Goal: Information Seeking & Learning: Learn about a topic

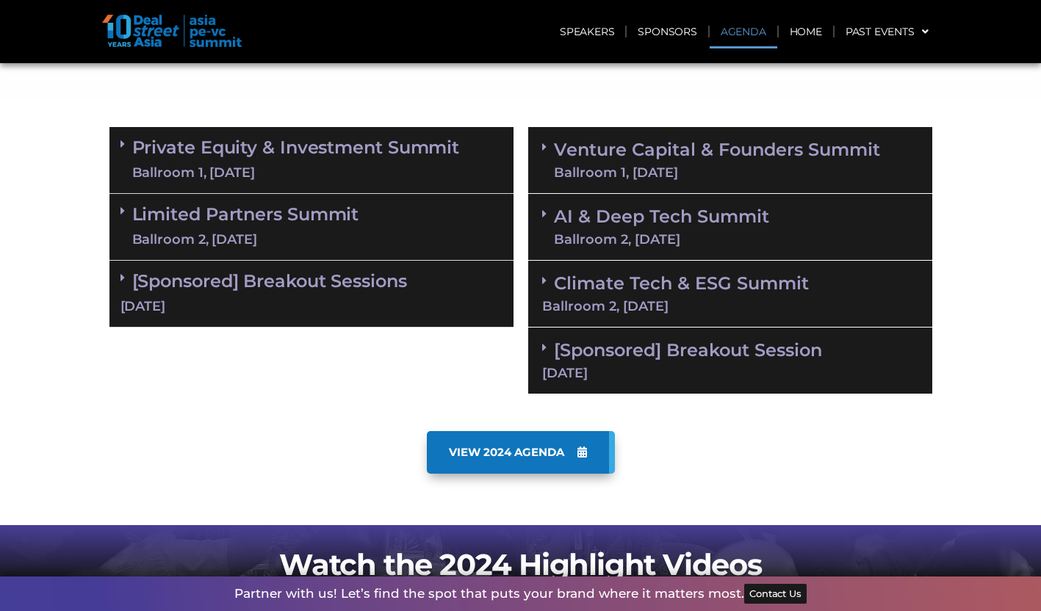
scroll to position [624, 0]
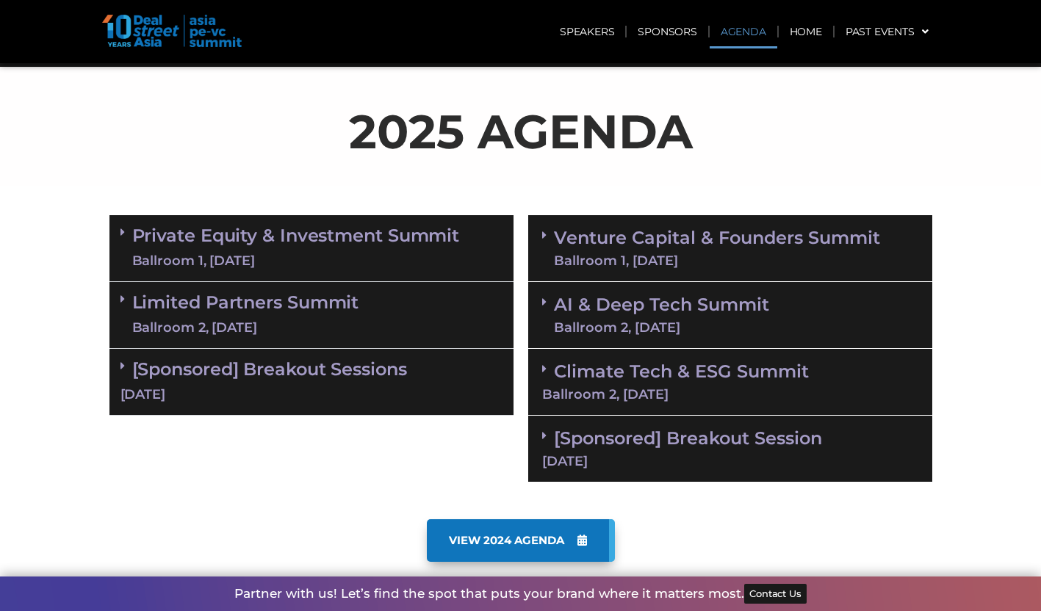
click at [467, 220] on div "Private Equity & Investment Summit Ballroom 1, 10 Sept" at bounding box center [311, 248] width 404 height 67
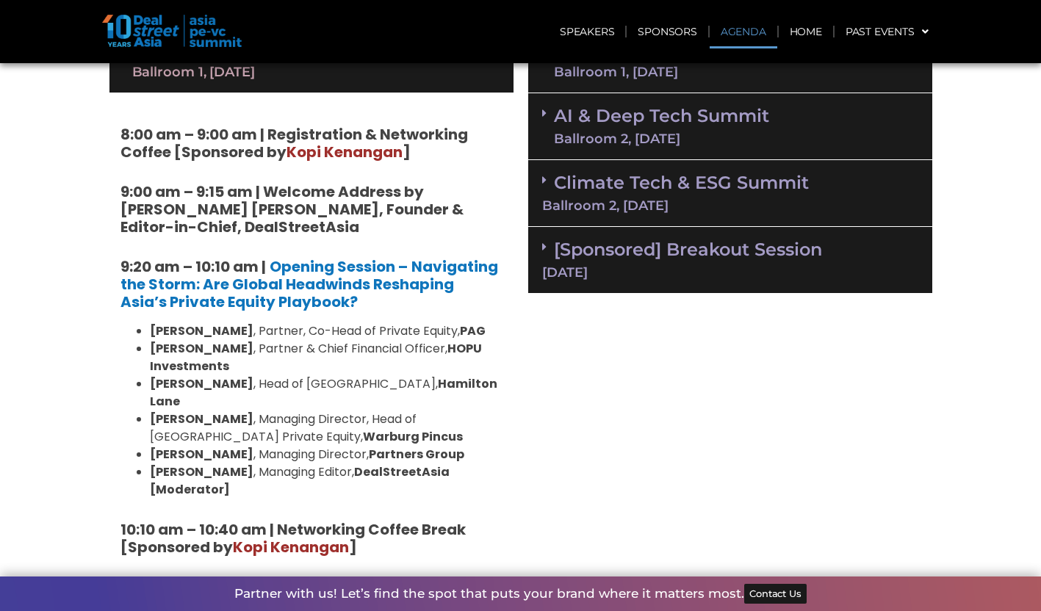
scroll to position [814, 0]
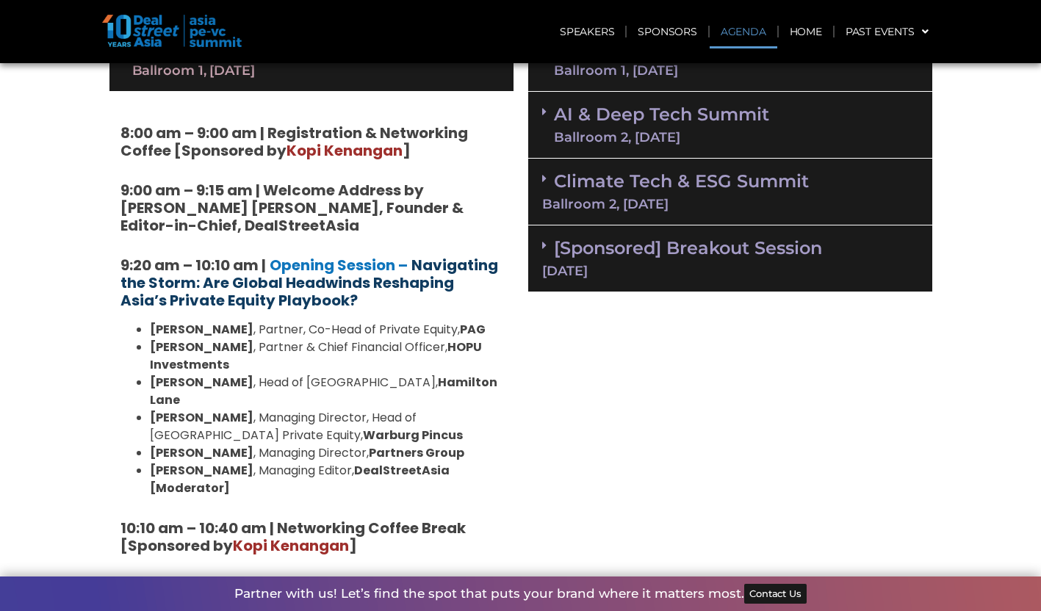
click at [363, 284] on strong "Navigating the Storm: Are Global Headwinds Reshaping Asia’s Private Equity Play…" at bounding box center [308, 283] width 377 height 56
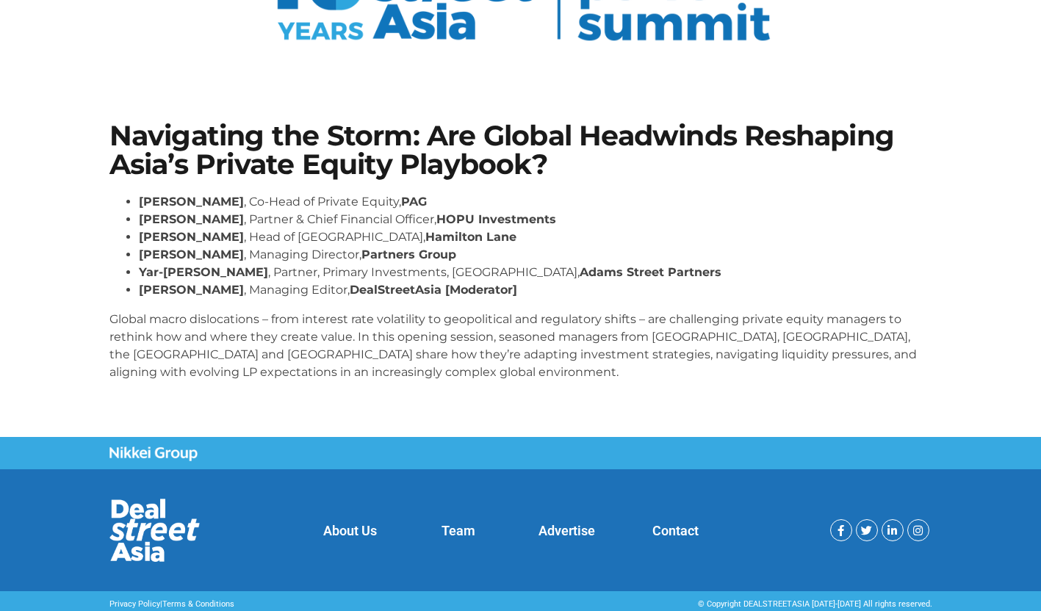
scroll to position [195, 0]
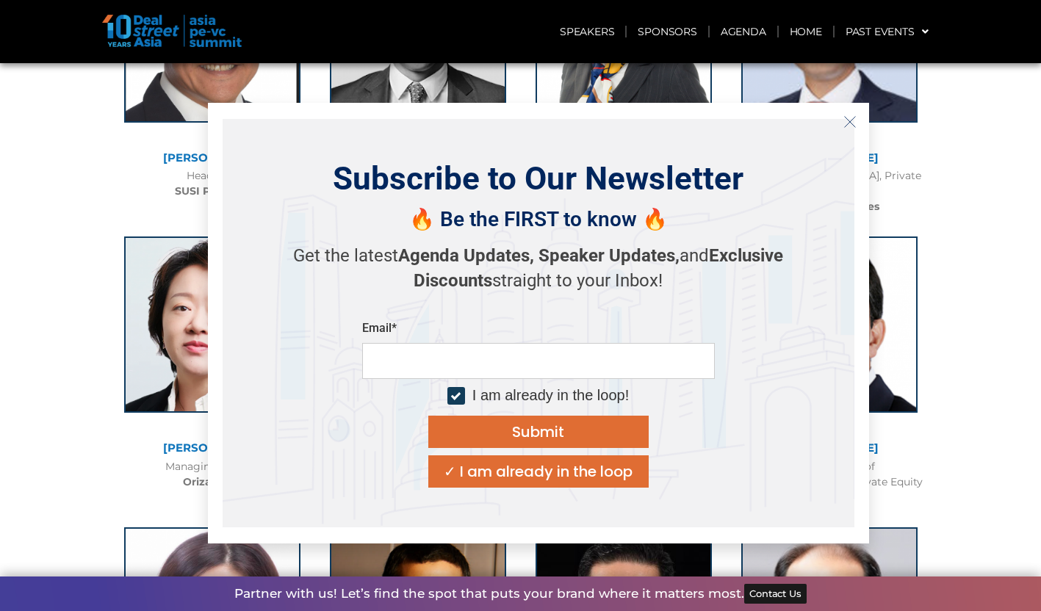
scroll to position [2137, 0]
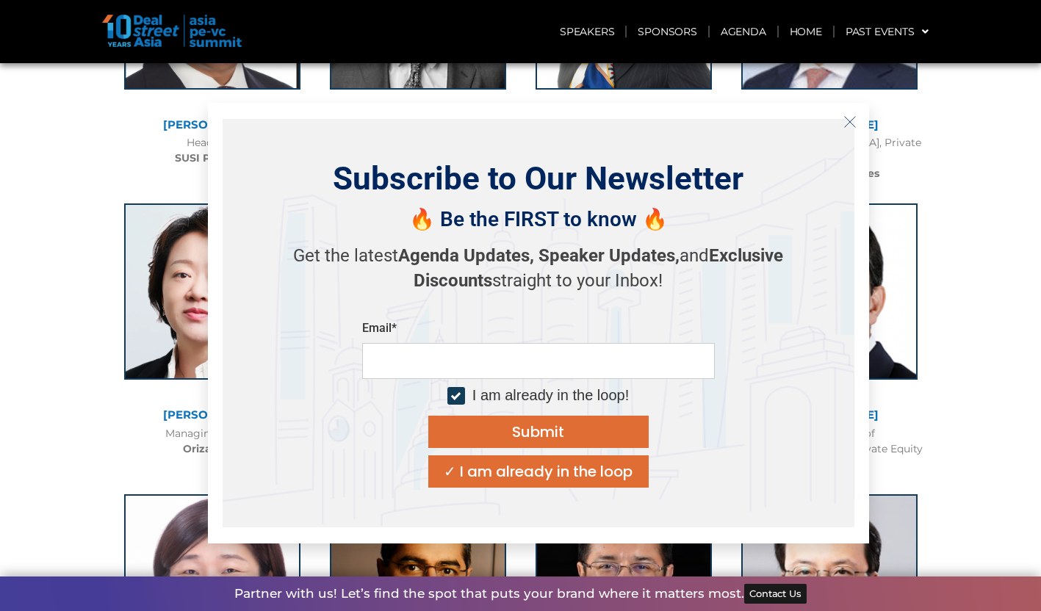
click at [850, 113] on button "Close" at bounding box center [850, 122] width 24 height 24
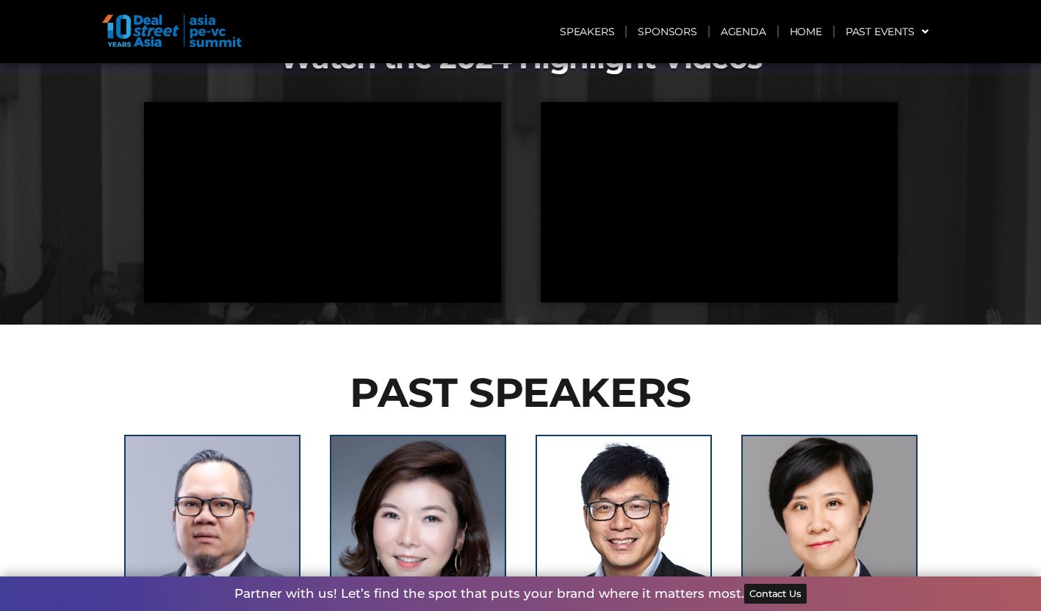
scroll to position [0, 0]
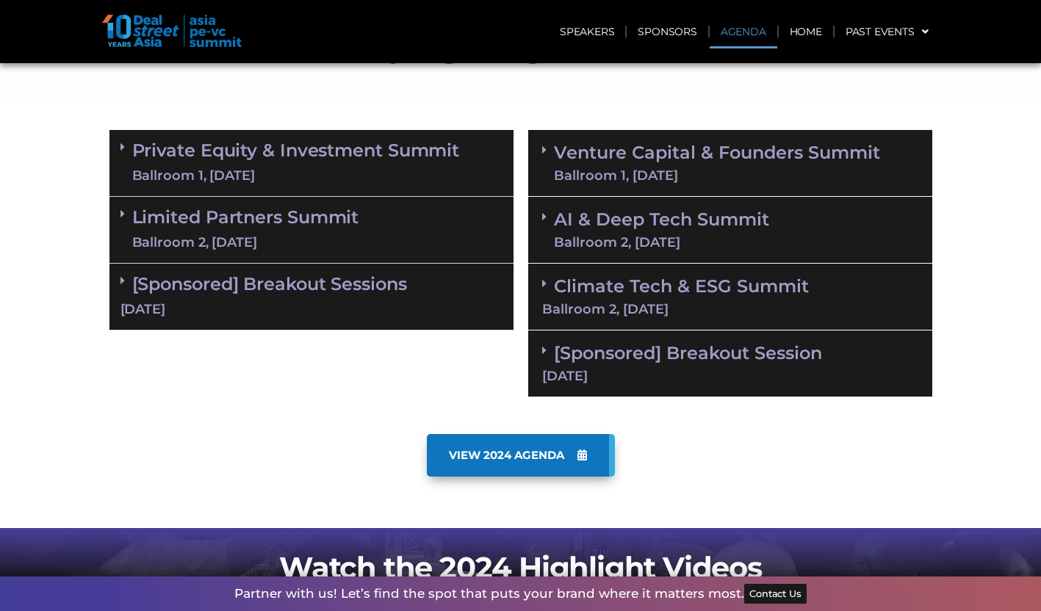
scroll to position [676, 0]
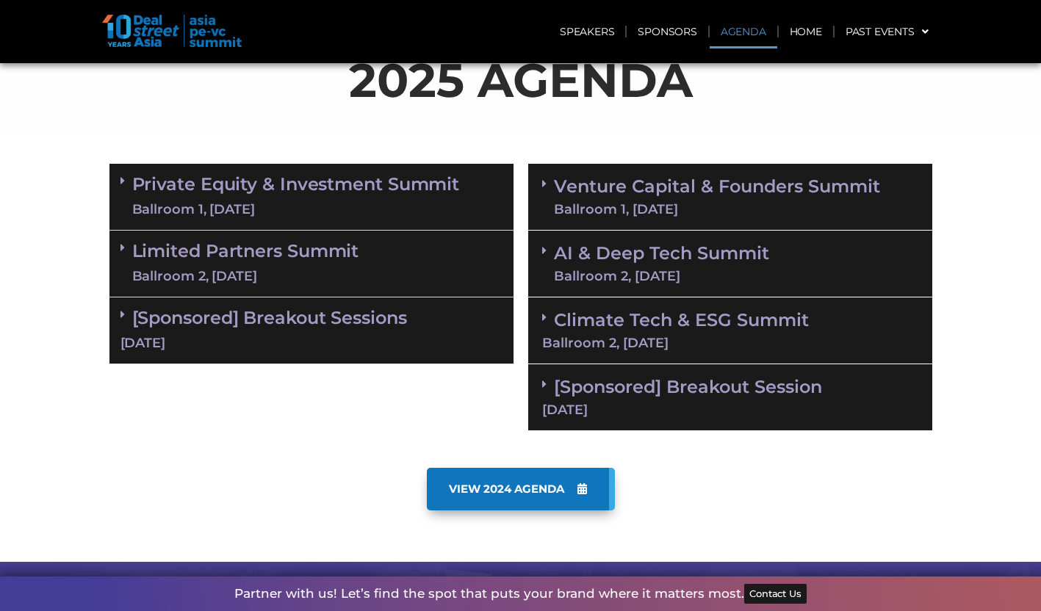
click at [397, 176] on link "Private Equity & Investment Summit Ballroom 1, 10 Sept" at bounding box center [296, 197] width 328 height 44
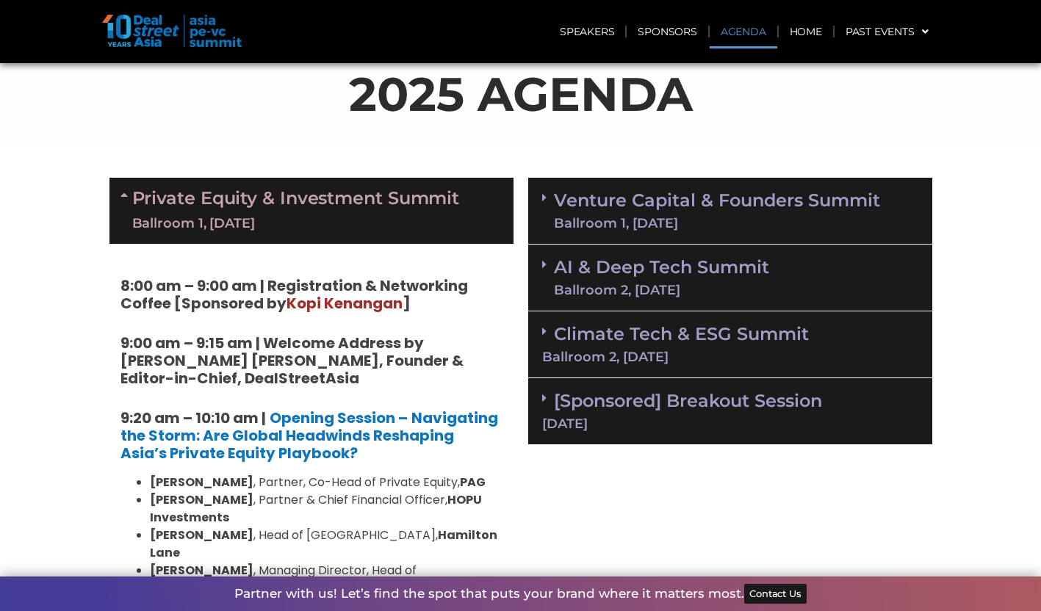
scroll to position [661, 0]
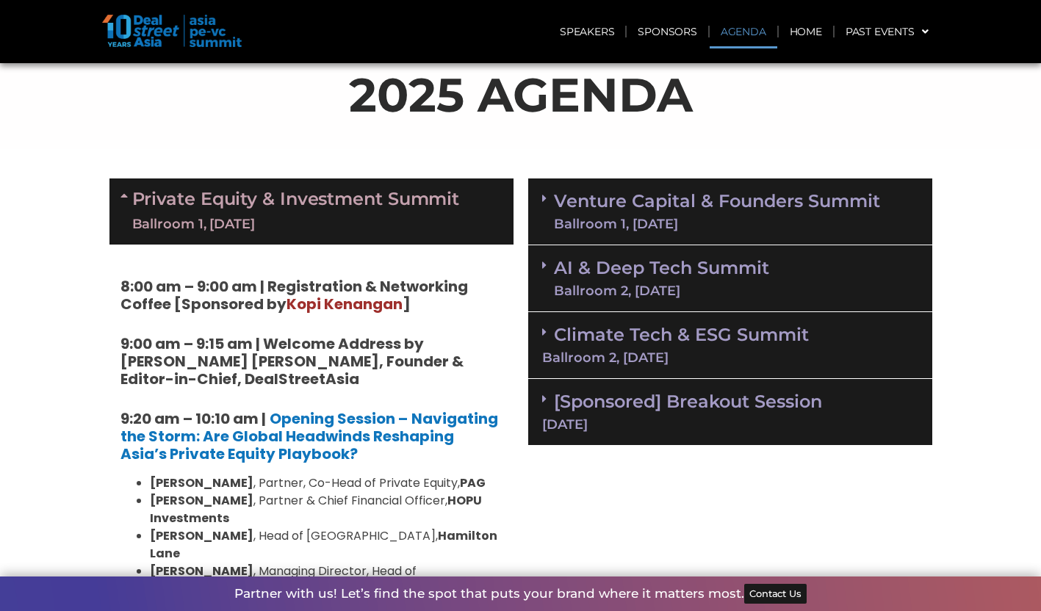
click at [655, 306] on div "AI & Deep Tech Summit Ballroom 2, 11 Sept" at bounding box center [730, 278] width 404 height 67
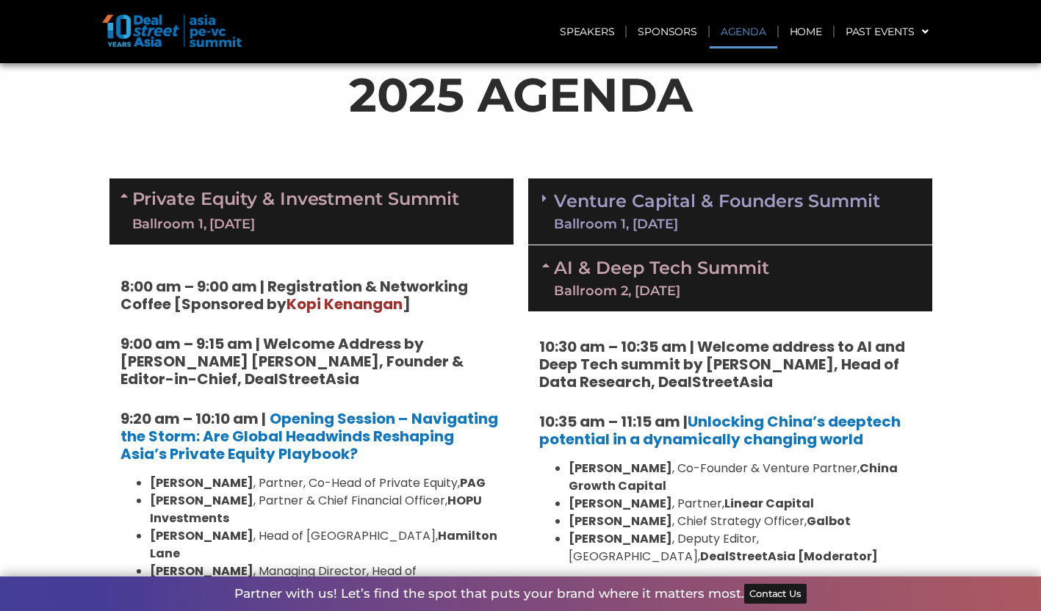
click at [655, 306] on div "AI & Deep Tech Summit Ballroom 2, 11 Sept" at bounding box center [730, 278] width 404 height 66
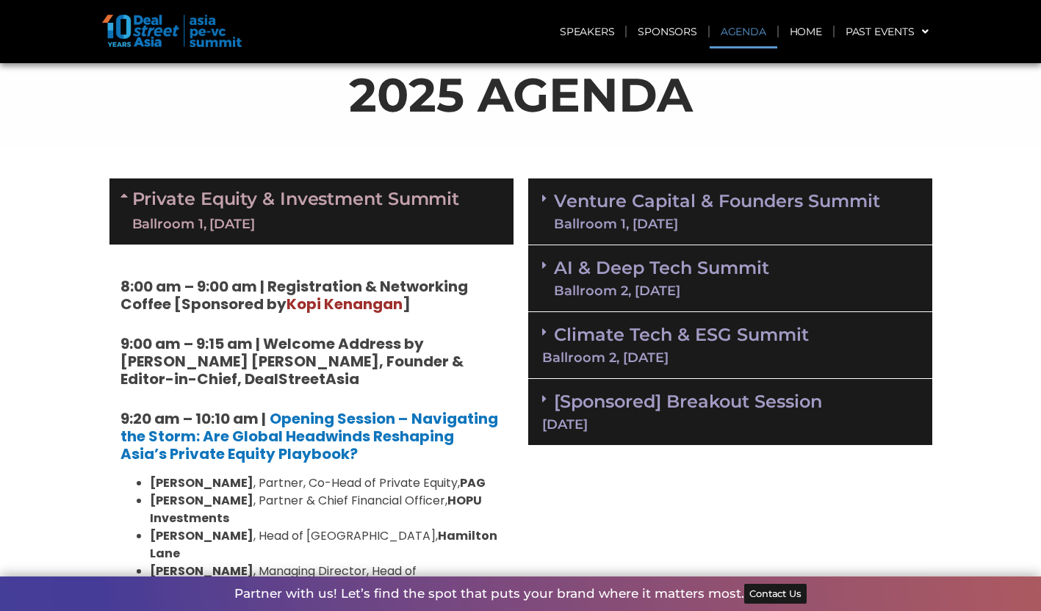
click at [678, 230] on div "Venture Capital & Founders​ Summit Ballroom 1, 11 Sept" at bounding box center [730, 211] width 404 height 67
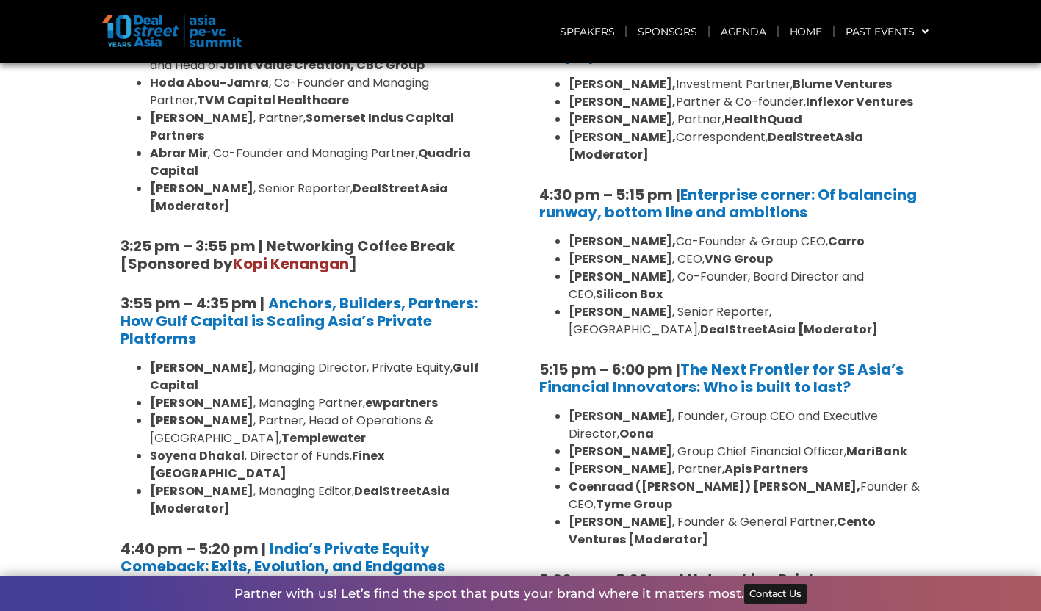
scroll to position [2482, 0]
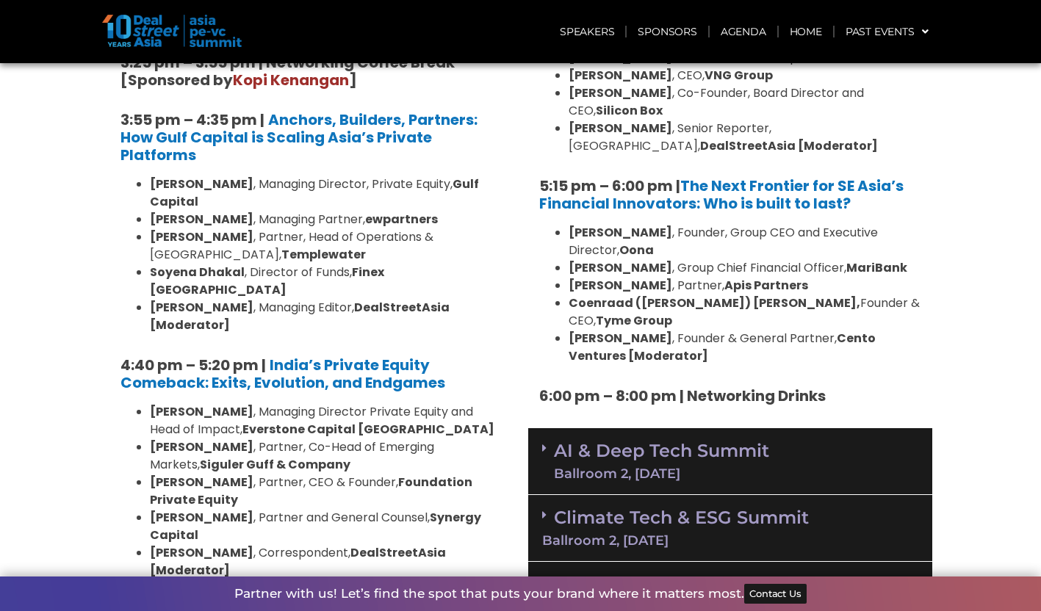
click at [640, 442] on link "AI & Deep Tech Summit Ballroom 2, 11 Sept" at bounding box center [661, 461] width 215 height 38
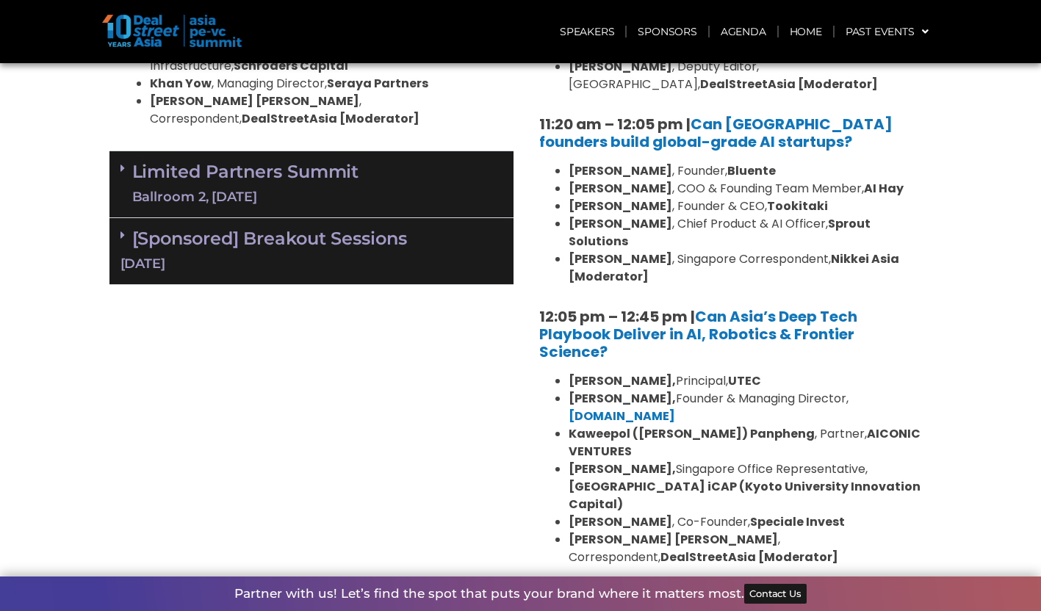
scroll to position [3182, 0]
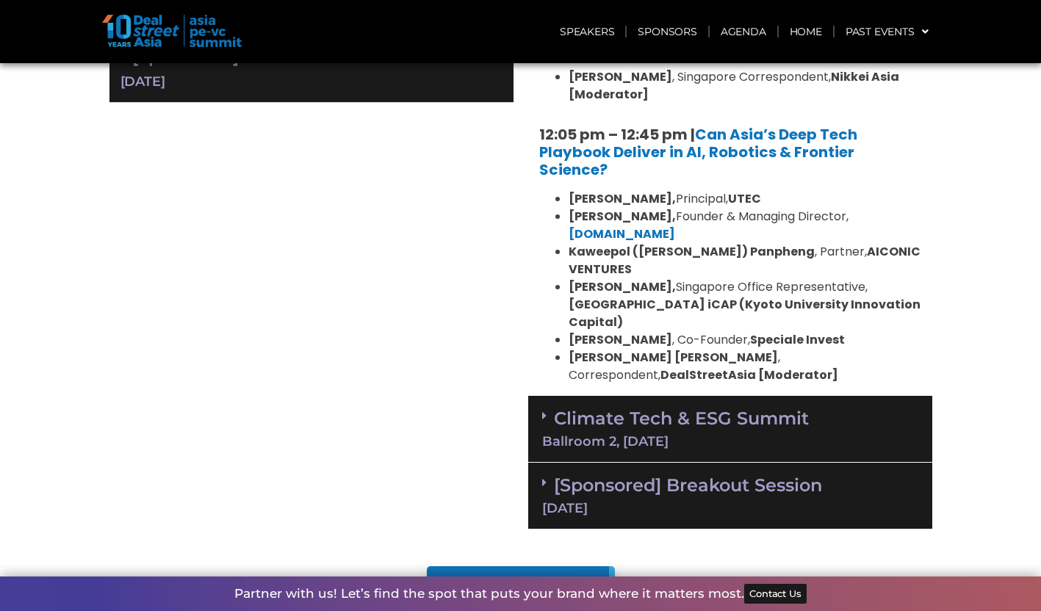
click at [664, 435] on div "Ballroom 2, 11 Sept" at bounding box center [730, 441] width 376 height 13
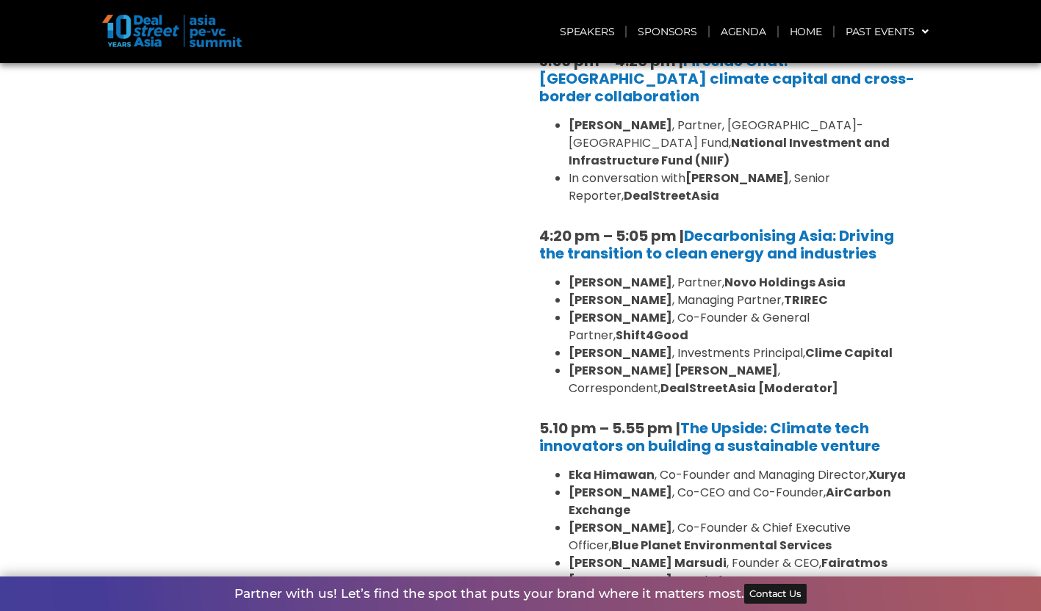
scroll to position [4435, 0]
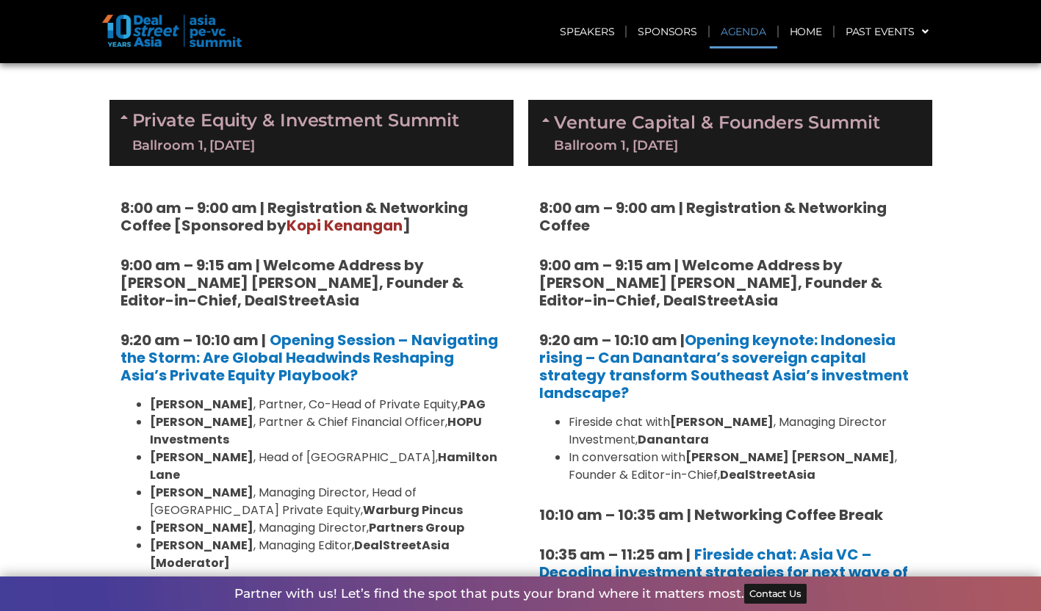
scroll to position [729, 0]
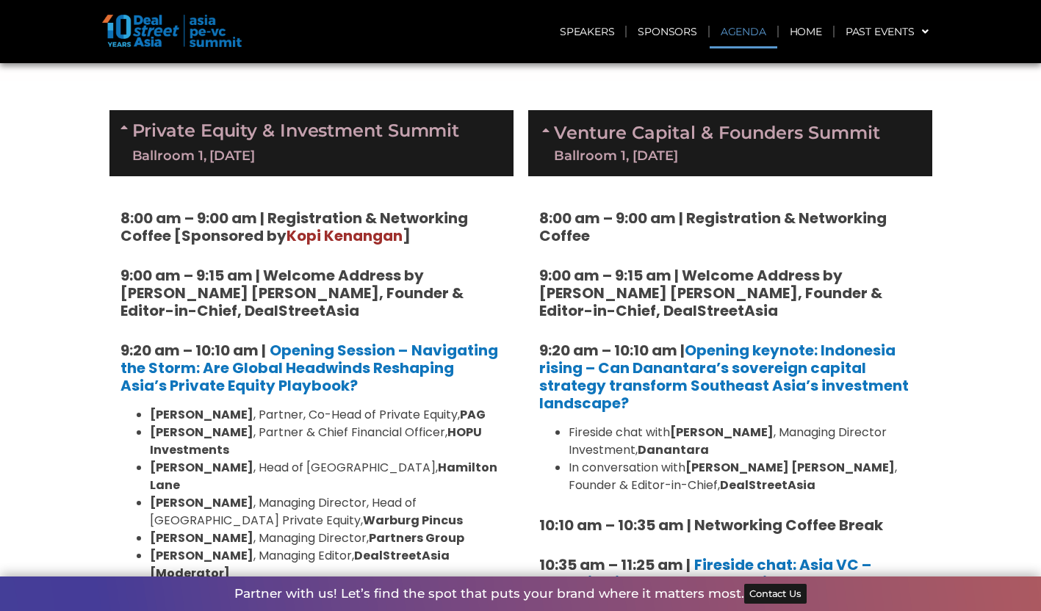
click at [677, 129] on link "Venture Capital & Founders​ Summit Ballroom 1, 11 Sept" at bounding box center [717, 143] width 326 height 38
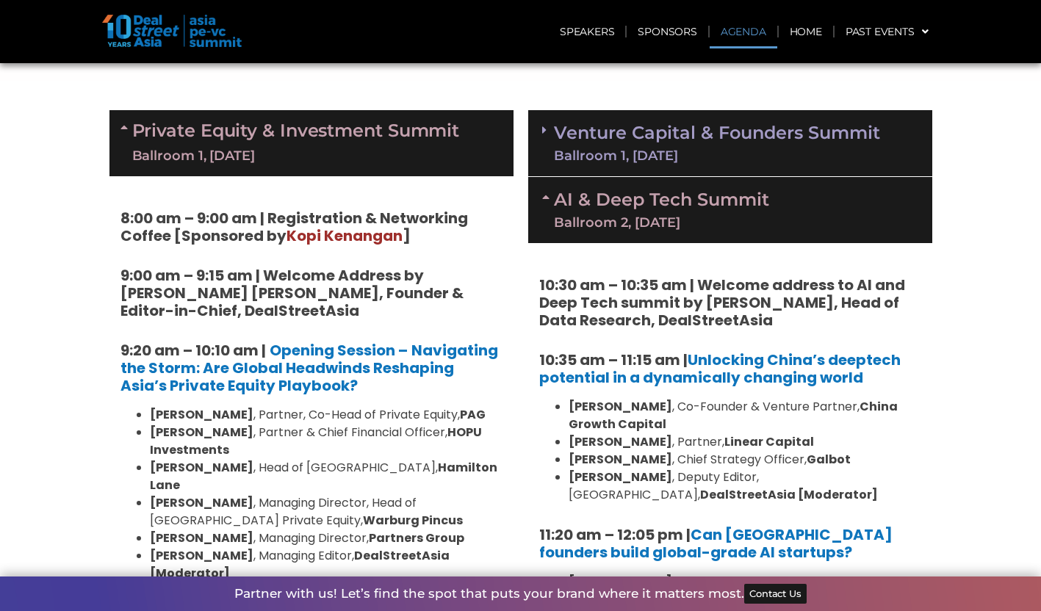
click at [677, 129] on link "Venture Capital & Founders​ Summit Ballroom 1, 11 Sept" at bounding box center [717, 143] width 326 height 38
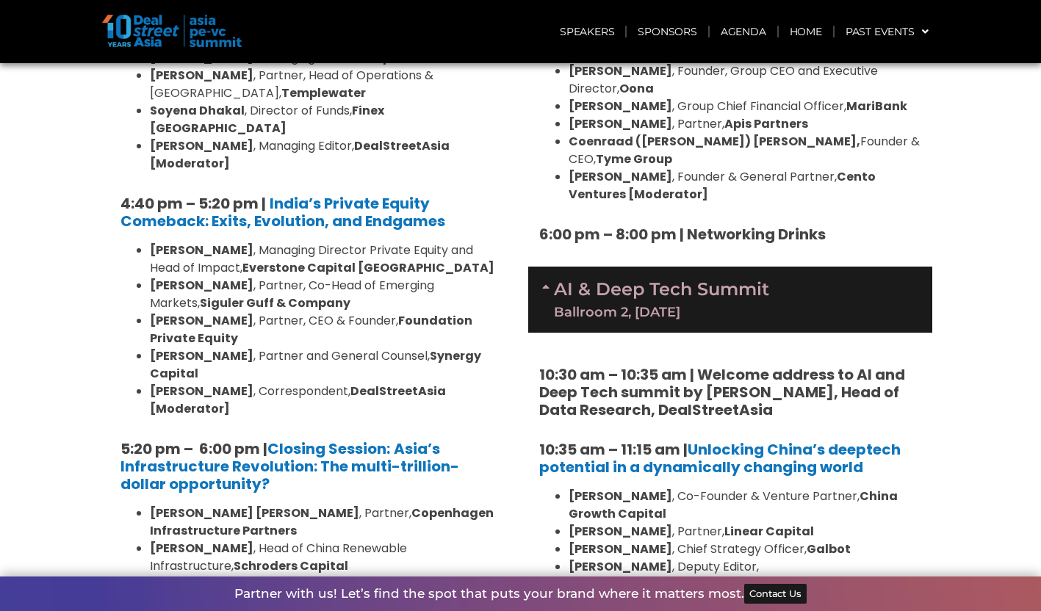
scroll to position [2649, 0]
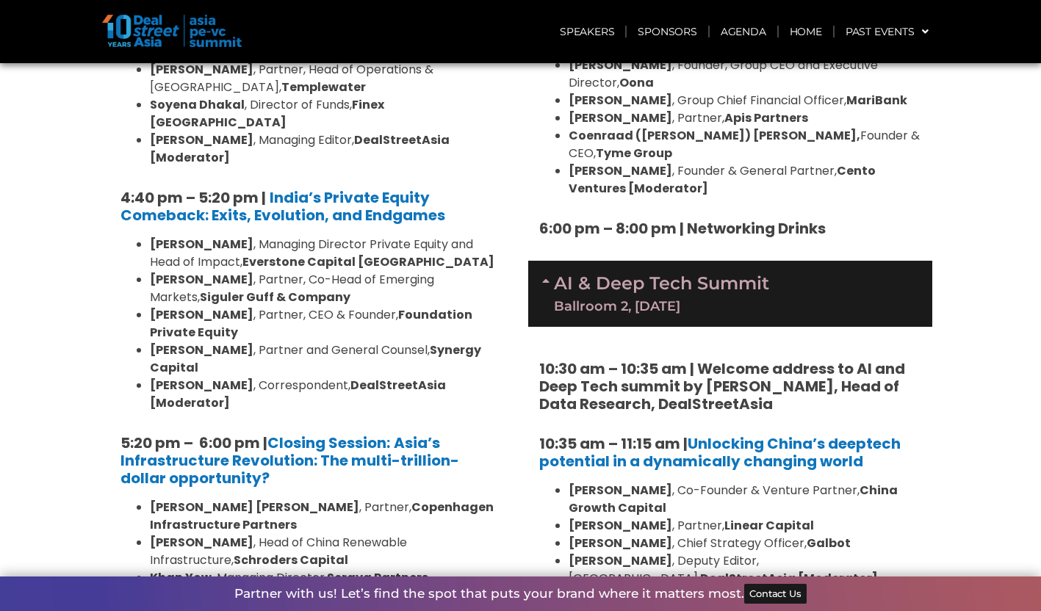
click at [636, 275] on link "AI & Deep Tech Summit Ballroom 2, 11 Sept" at bounding box center [661, 294] width 215 height 38
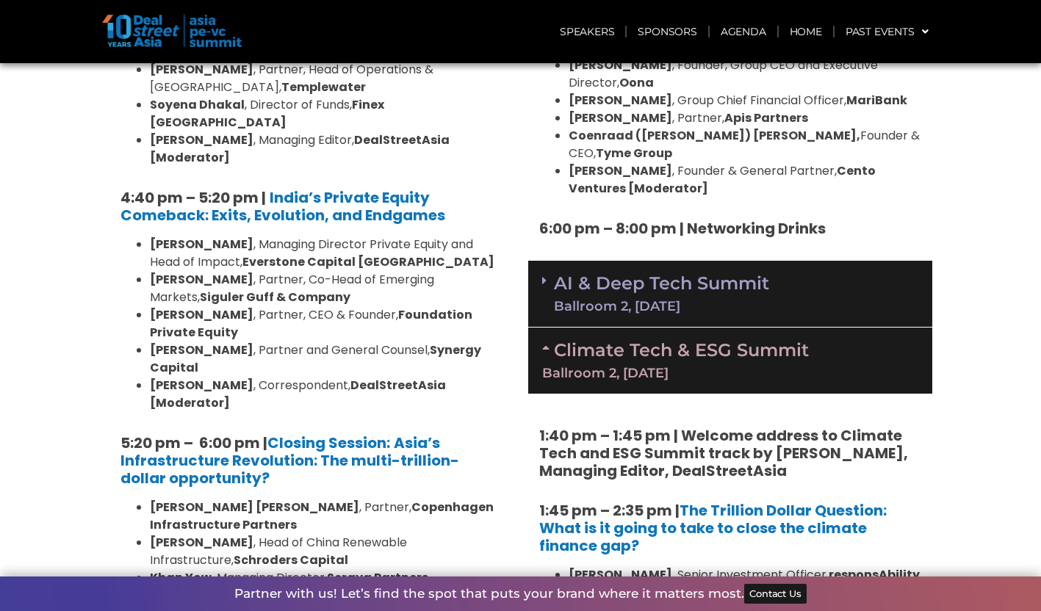
click at [636, 275] on link "AI & Deep Tech Summit Ballroom 2, 11 Sept" at bounding box center [661, 294] width 215 height 38
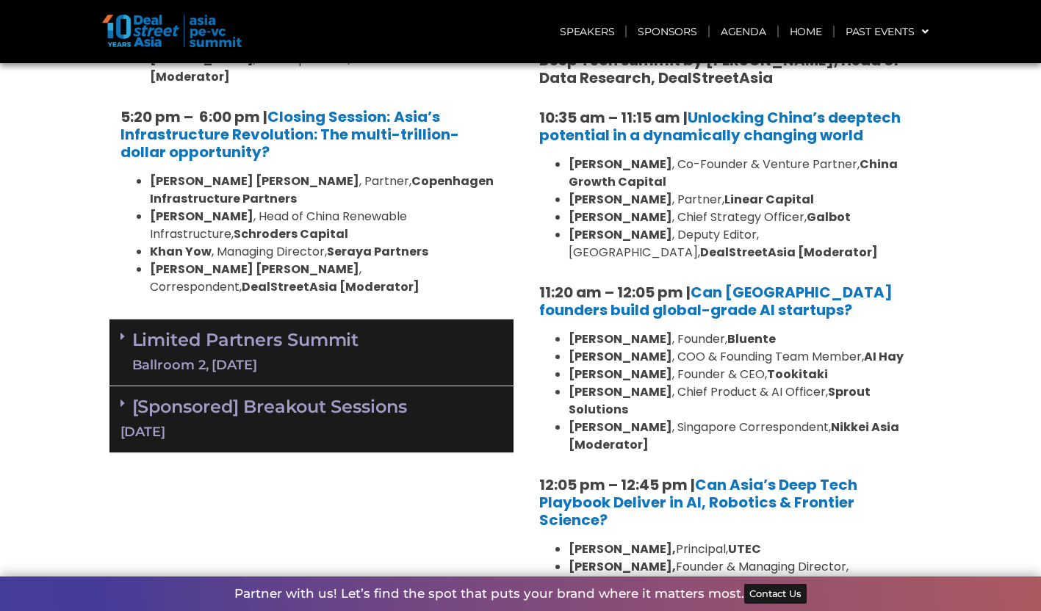
scroll to position [2963, 0]
